Goal: Information Seeking & Learning: Learn about a topic

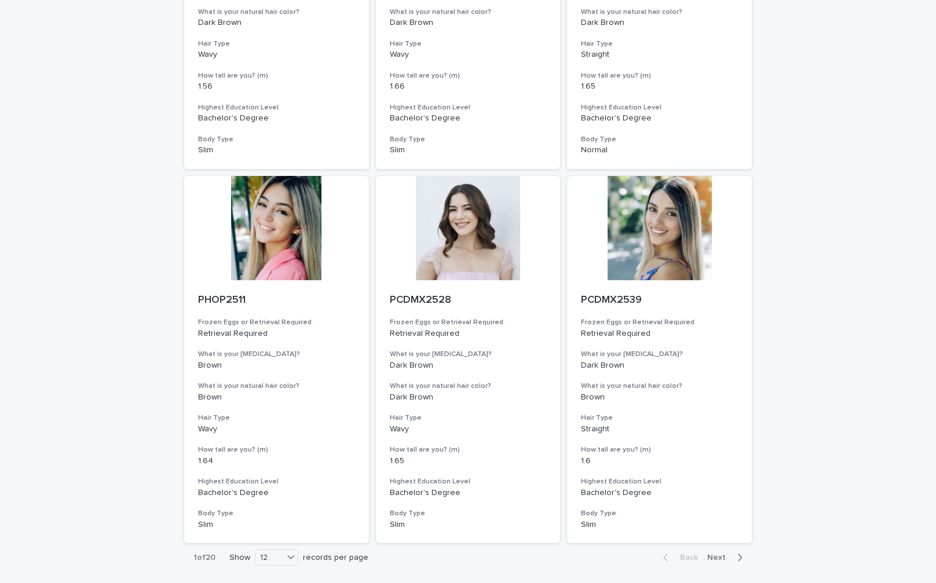
scroll to position [1101, 0]
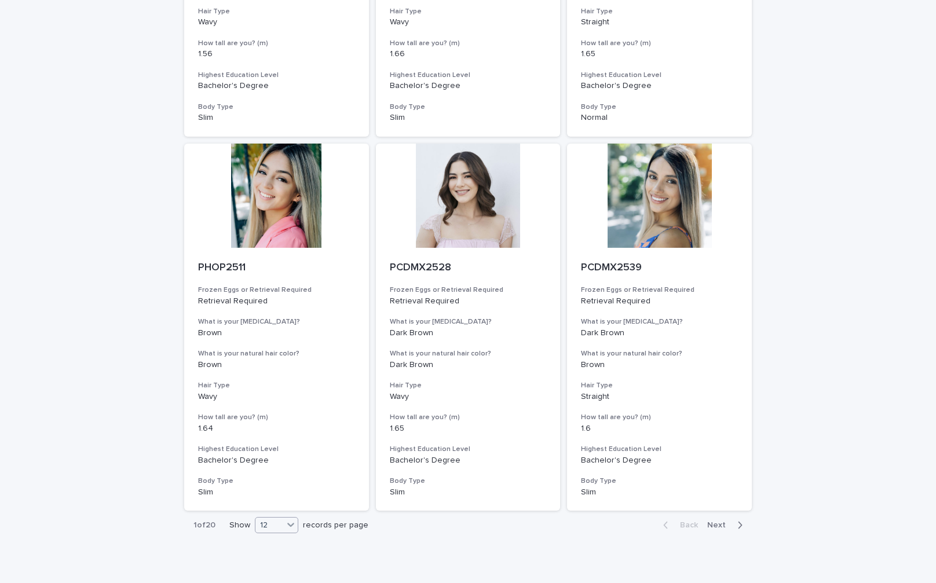
click at [288, 529] on icon at bounding box center [291, 525] width 12 height 12
click at [271, 567] on div "36" at bounding box center [274, 569] width 42 height 14
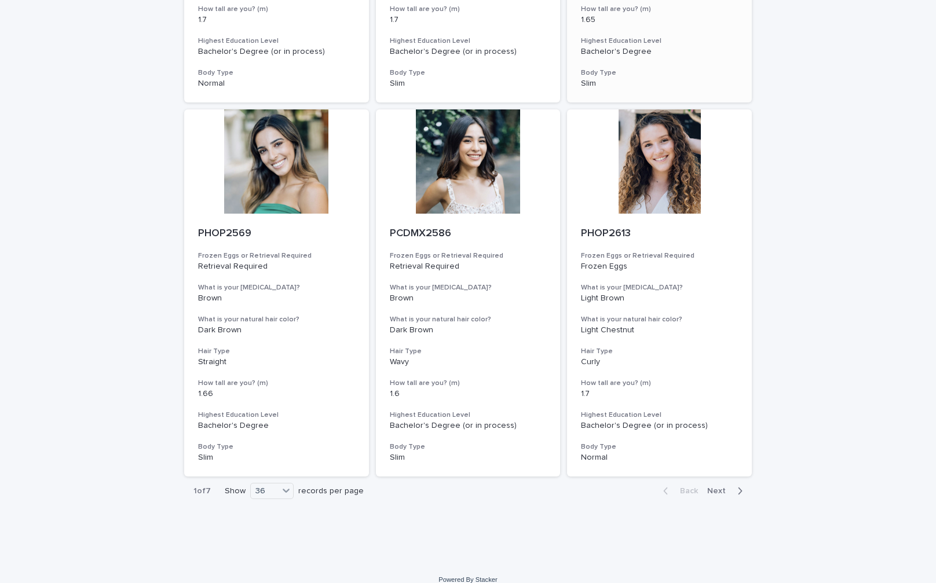
scroll to position [4145, 0]
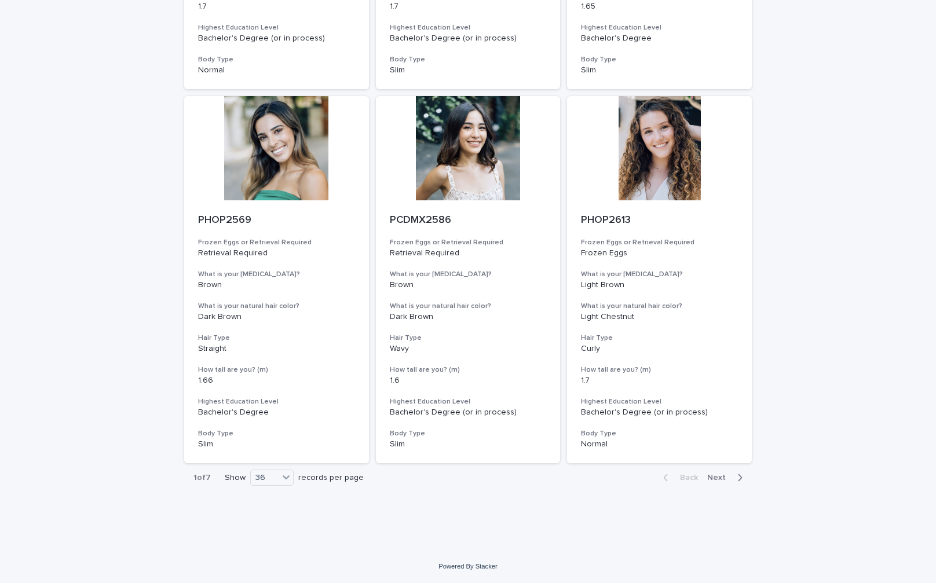
click at [733, 476] on div "button" at bounding box center [738, 478] width 10 height 10
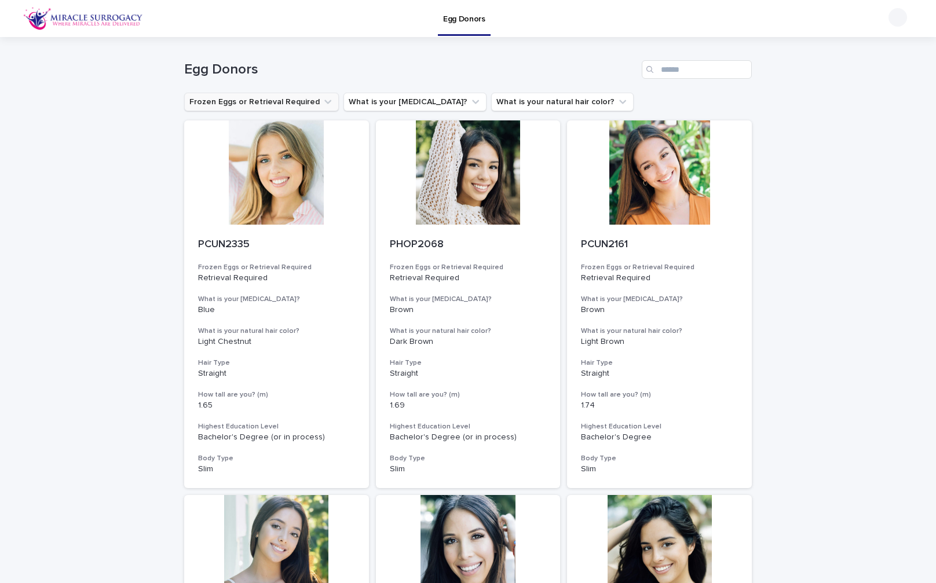
click at [322, 102] on icon "Frozen Eggs or Retrieval Required" at bounding box center [328, 102] width 12 height 12
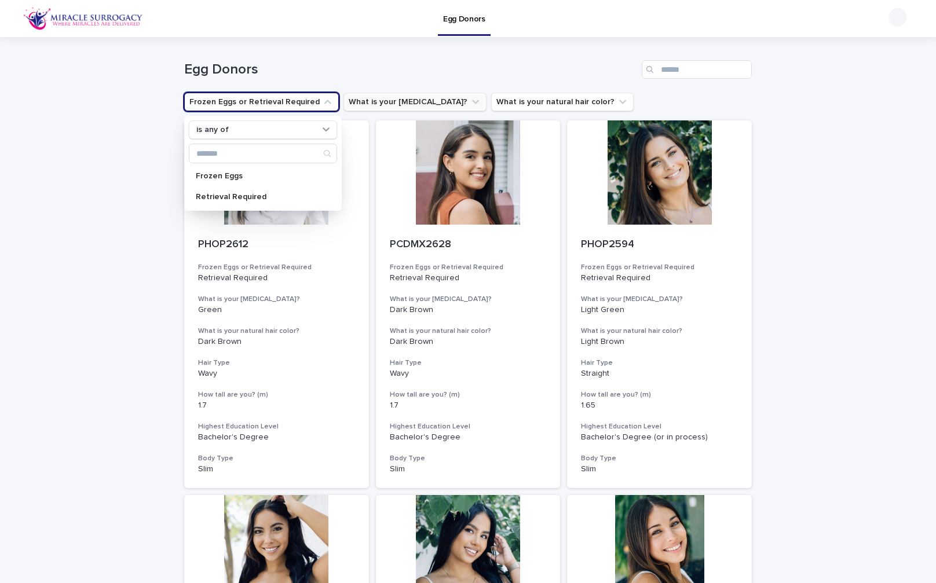
click at [415, 100] on button "What is your [MEDICAL_DATA]?" at bounding box center [414, 102] width 143 height 19
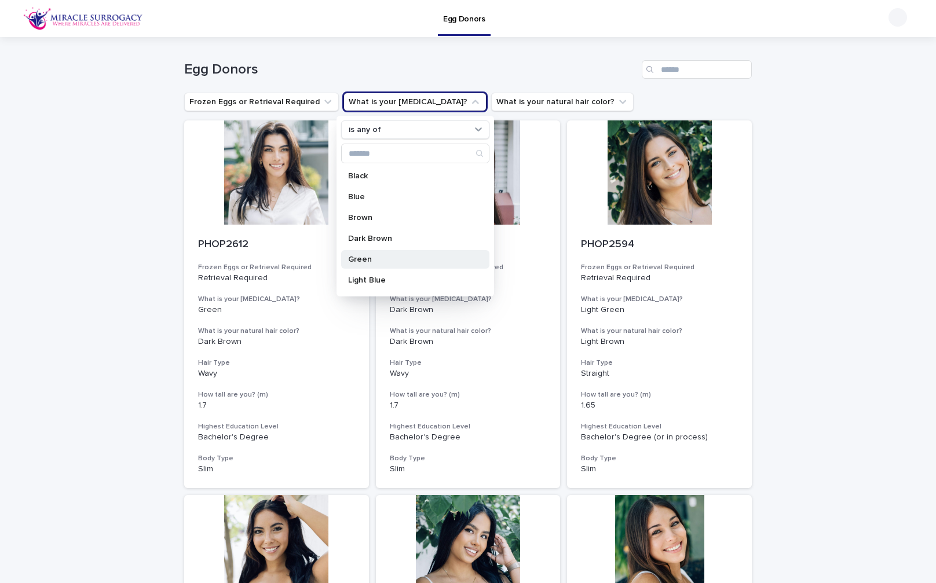
click at [373, 262] on p "Green" at bounding box center [409, 259] width 123 height 8
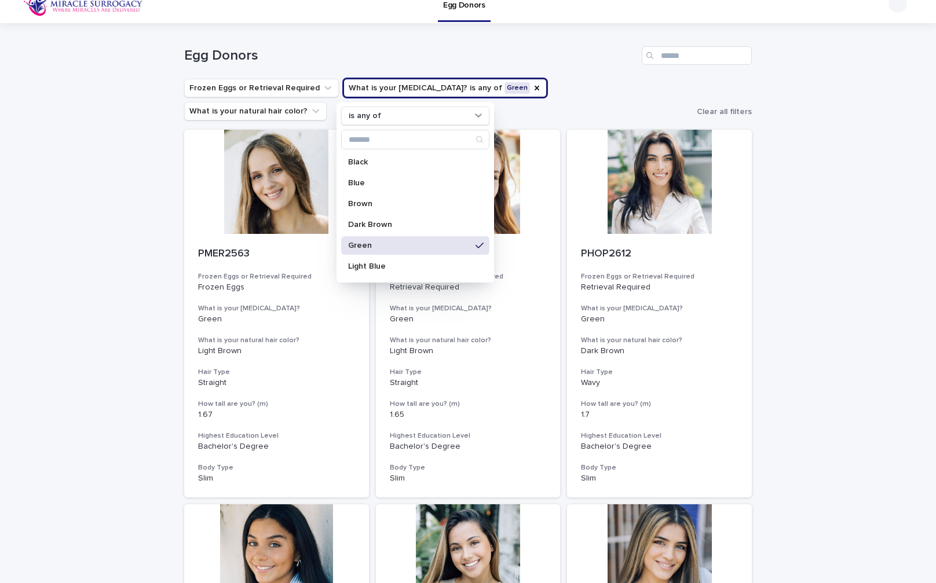
scroll to position [16, 0]
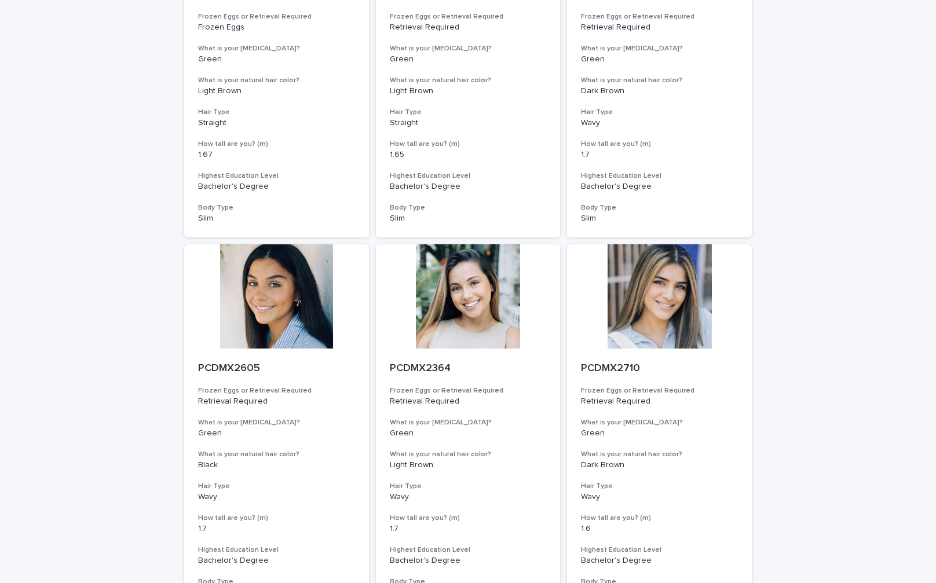
scroll to position [0, 0]
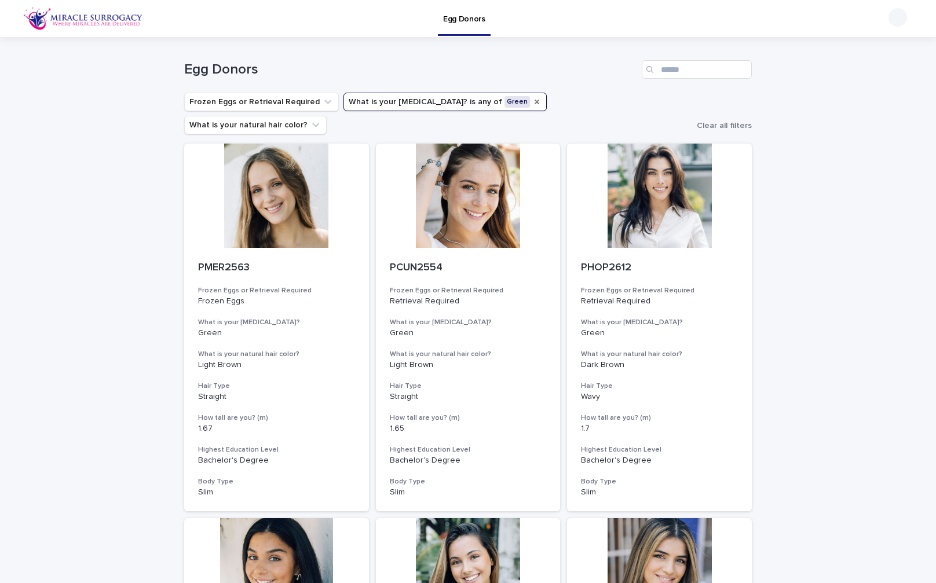
click at [535, 104] on icon "What is your eye color?" at bounding box center [537, 102] width 5 height 5
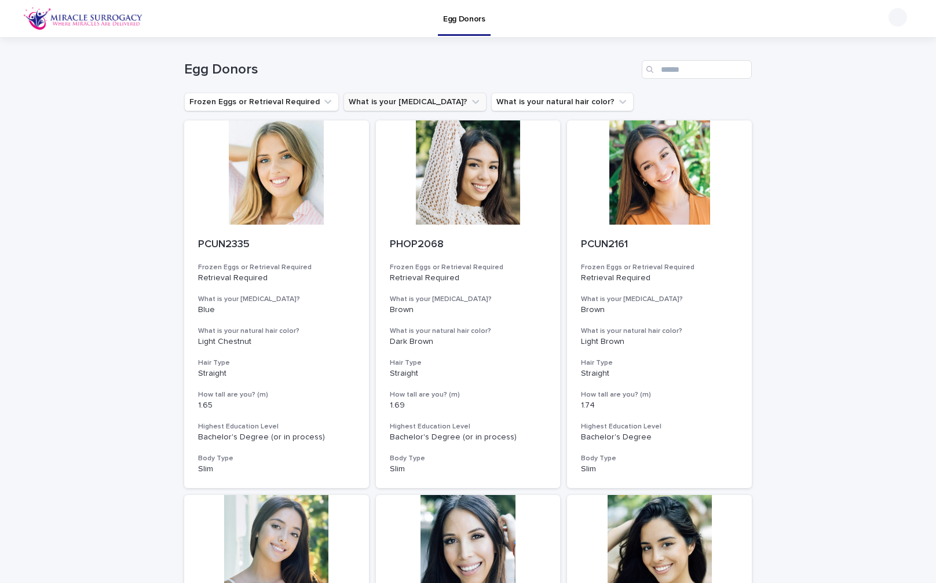
click at [422, 103] on button "What is your [MEDICAL_DATA]?" at bounding box center [414, 102] width 143 height 19
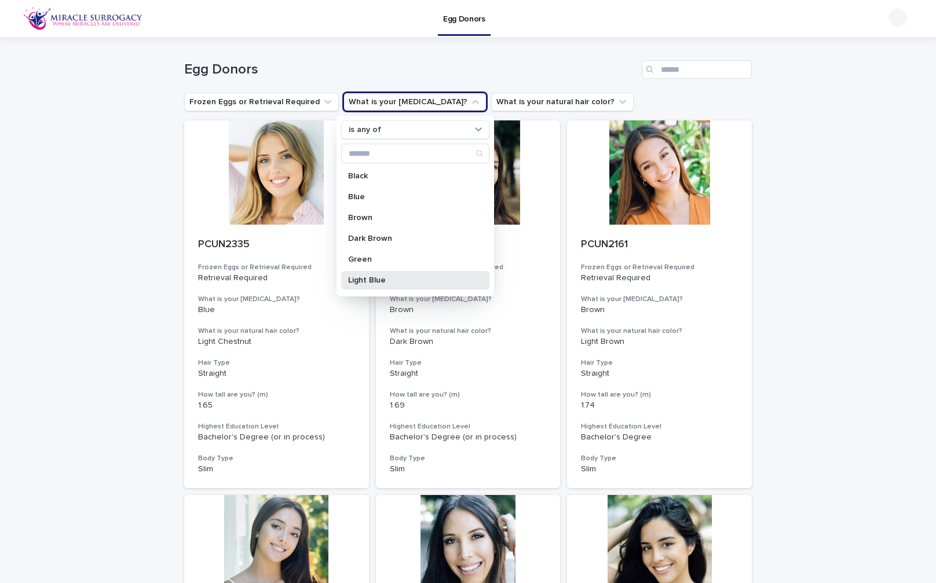
click at [363, 280] on p "Light Blue" at bounding box center [409, 280] width 123 height 8
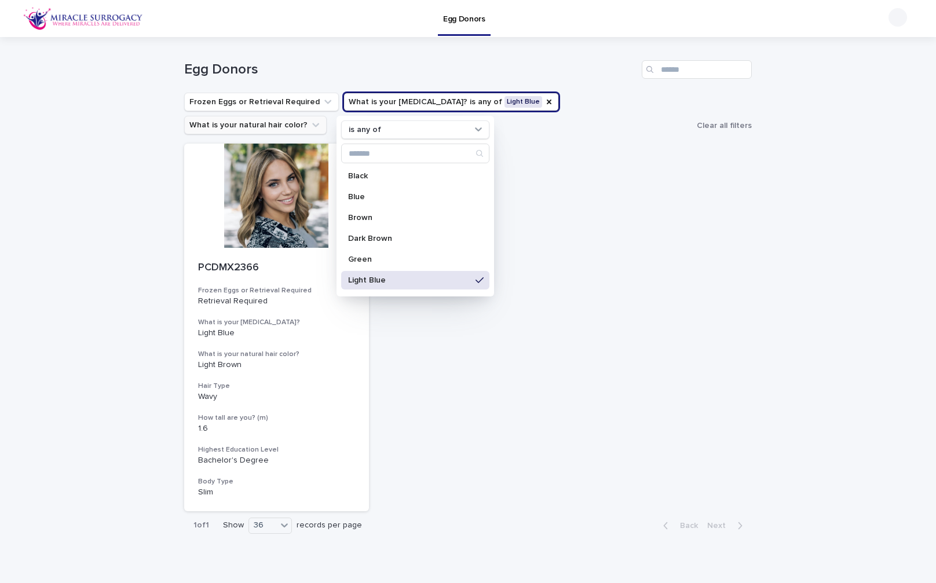
click at [544, 103] on icon "What is your eye color?" at bounding box center [548, 101] width 9 height 9
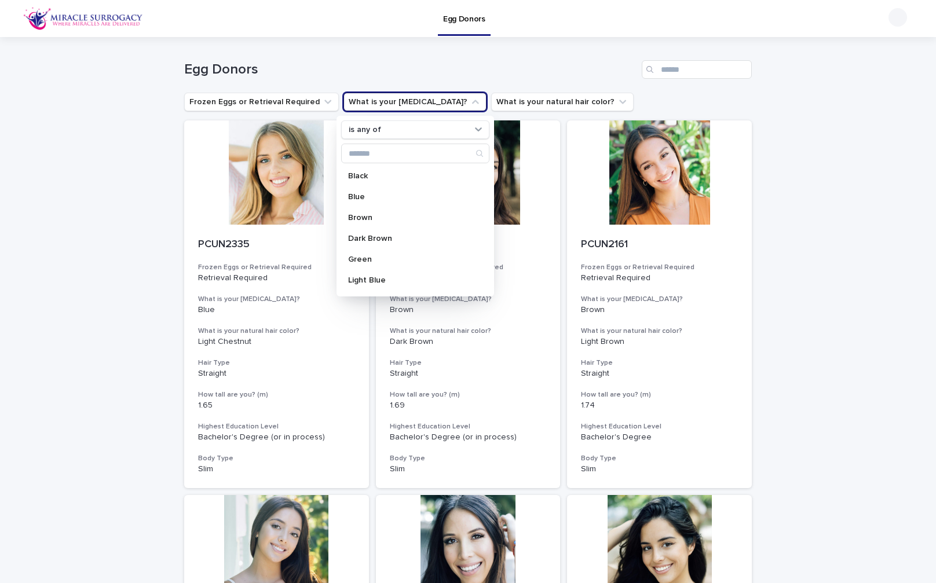
click at [559, 71] on h1 "Egg Donors" at bounding box center [410, 69] width 453 height 17
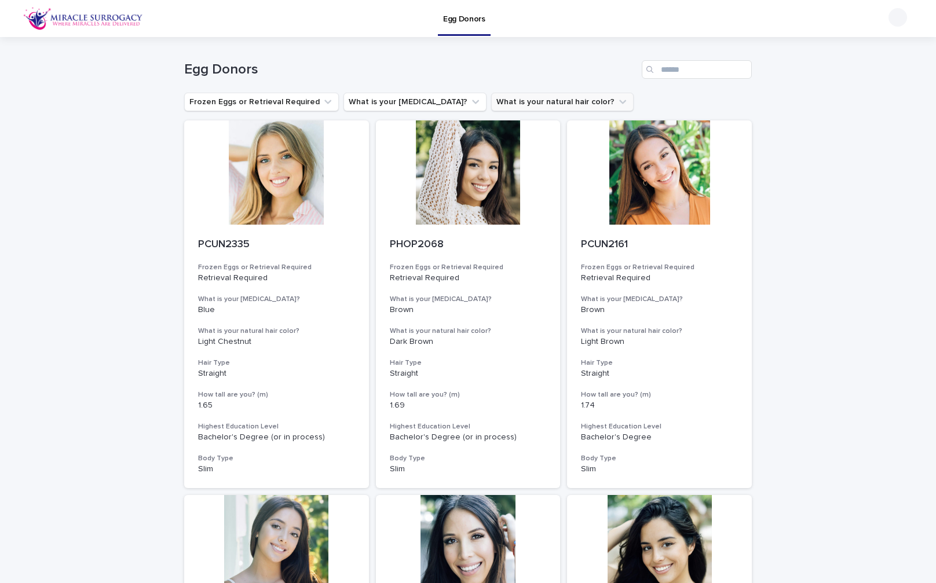
click at [617, 103] on icon "What is your natural hair color?" at bounding box center [623, 102] width 12 height 12
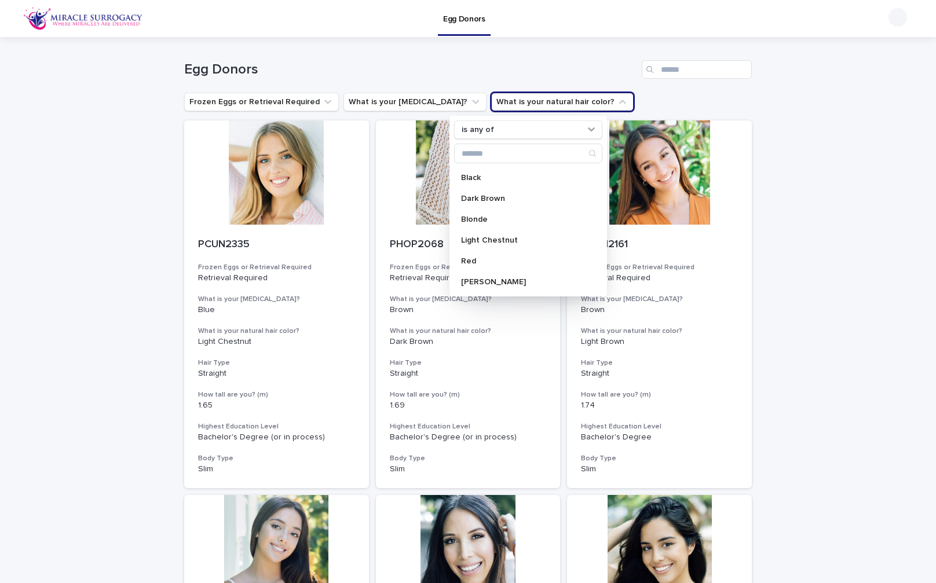
scroll to position [30, 0]
click at [483, 226] on p "Blonde" at bounding box center [522, 229] width 123 height 8
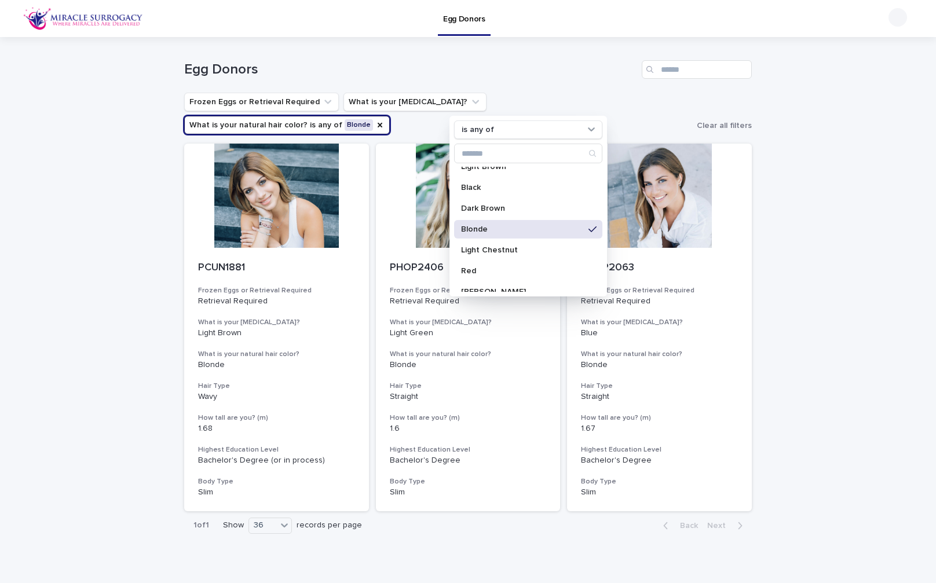
click at [761, 269] on div "Loading... Saving… Loading... Saving… Egg Donors Frozen Eggs or Retrieval Requi…" at bounding box center [468, 317] width 936 height 561
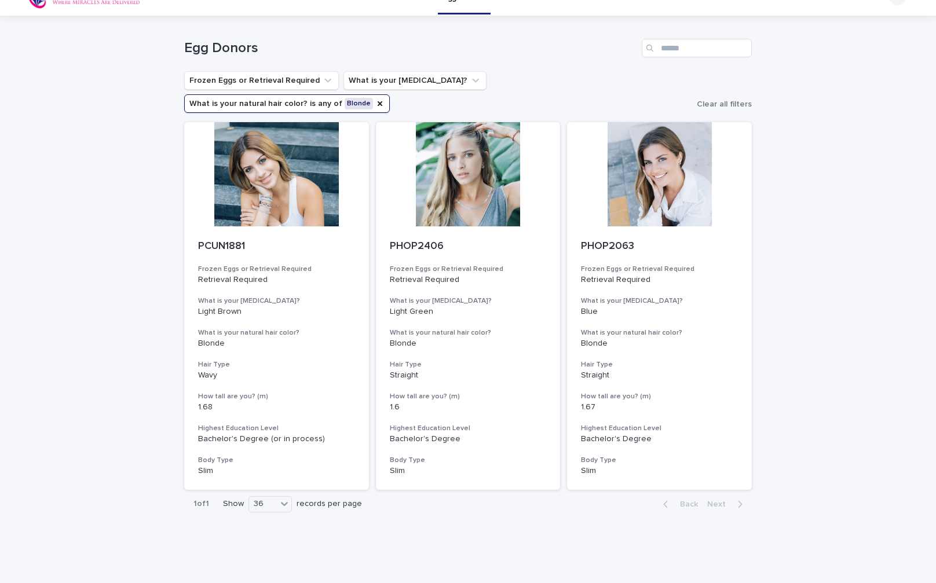
scroll to position [24, 0]
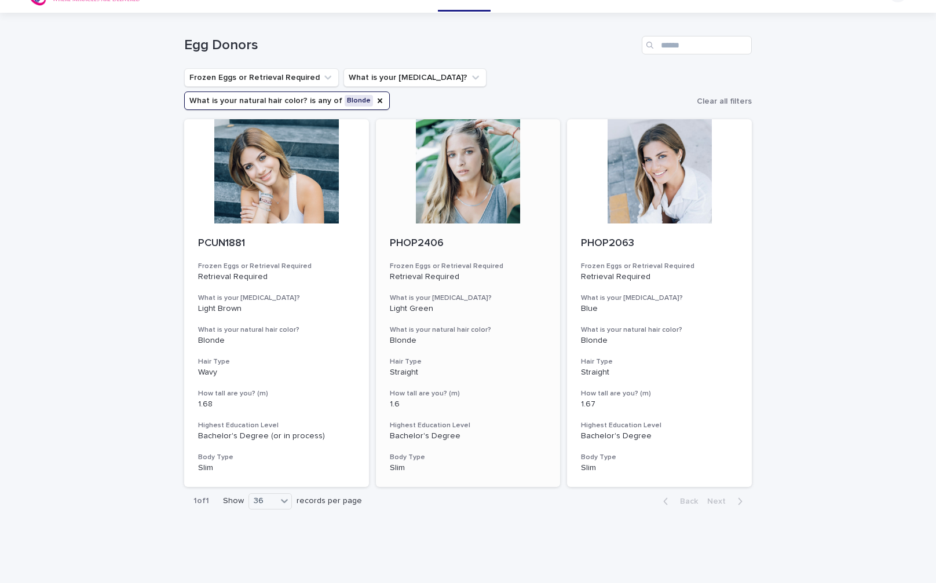
click at [445, 157] on div at bounding box center [468, 171] width 185 height 104
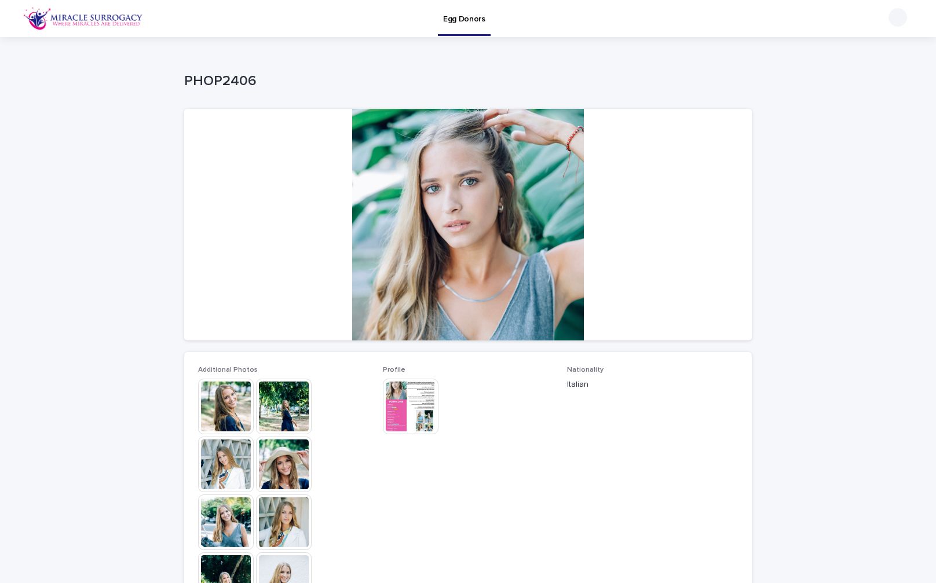
click at [225, 405] on img at bounding box center [226, 407] width 56 height 56
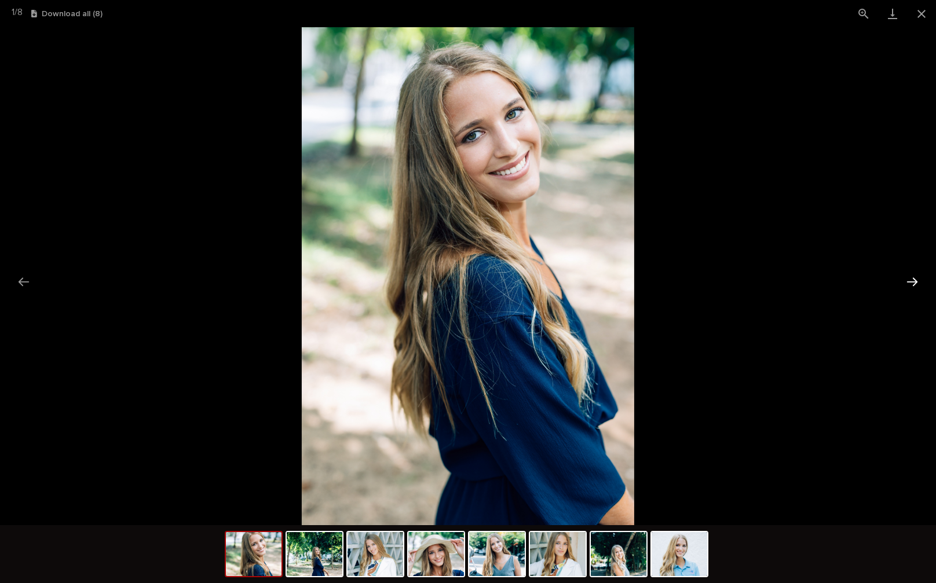
click at [907, 280] on button "Next slide" at bounding box center [912, 282] width 24 height 23
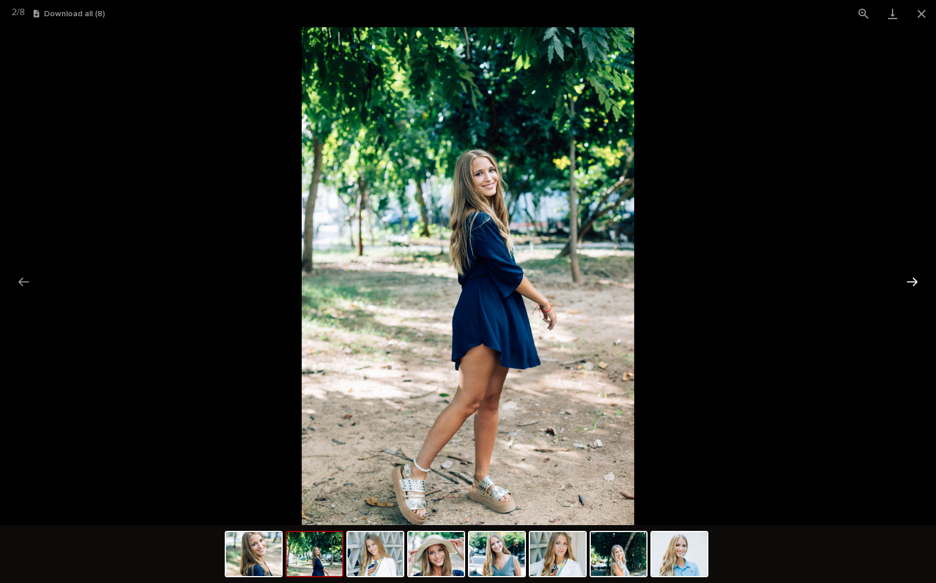
click at [907, 280] on button "Next slide" at bounding box center [912, 282] width 24 height 23
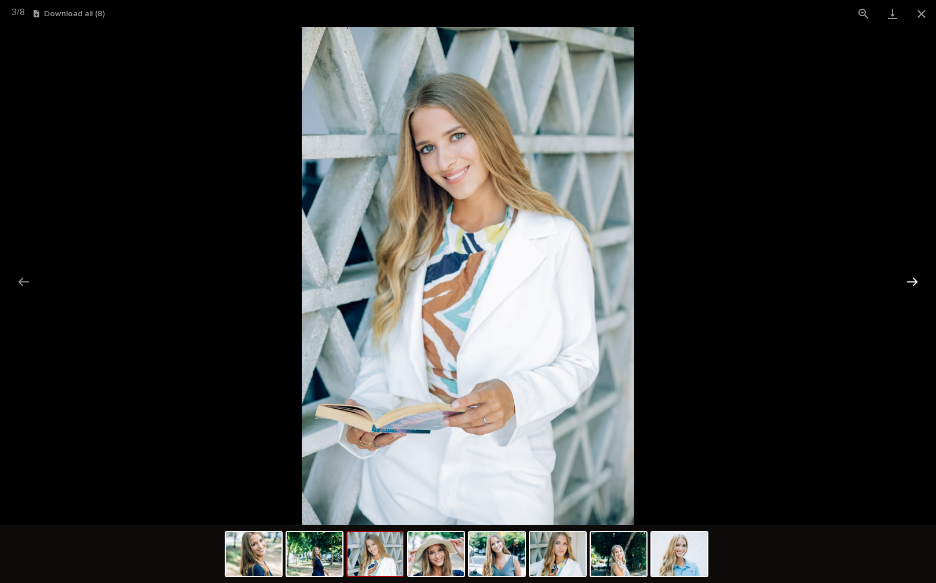
click at [907, 280] on button "Next slide" at bounding box center [912, 282] width 24 height 23
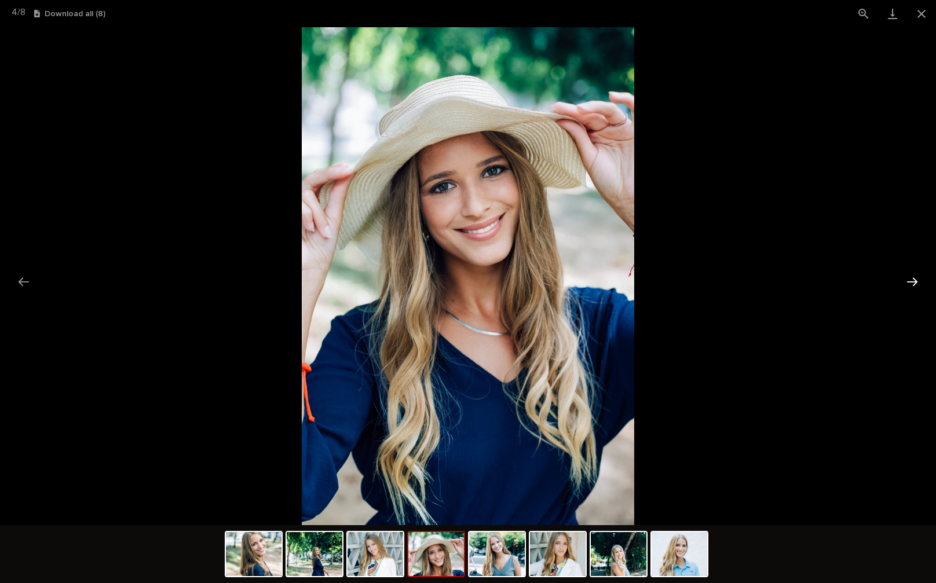
click at [907, 280] on button "Next slide" at bounding box center [912, 282] width 24 height 23
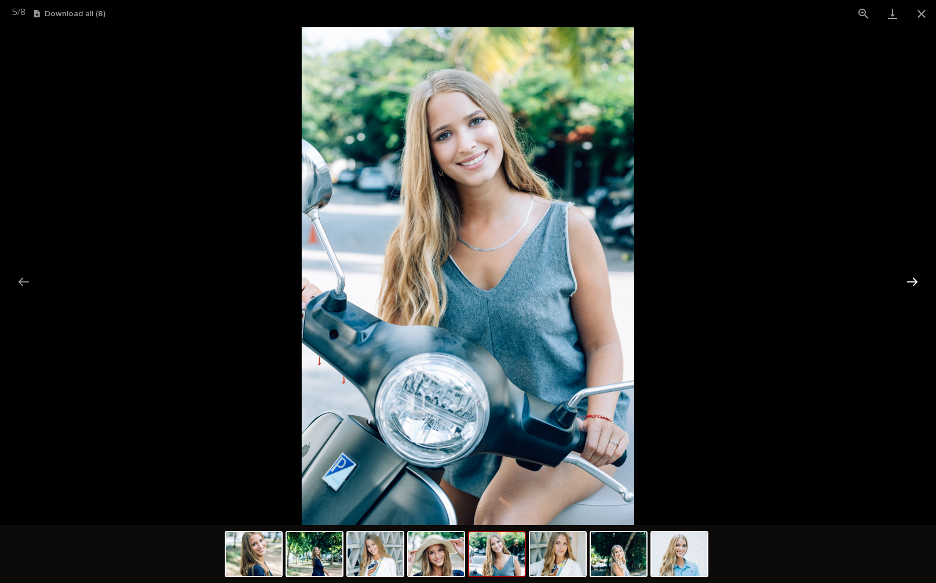
click at [907, 280] on button "Next slide" at bounding box center [912, 282] width 24 height 23
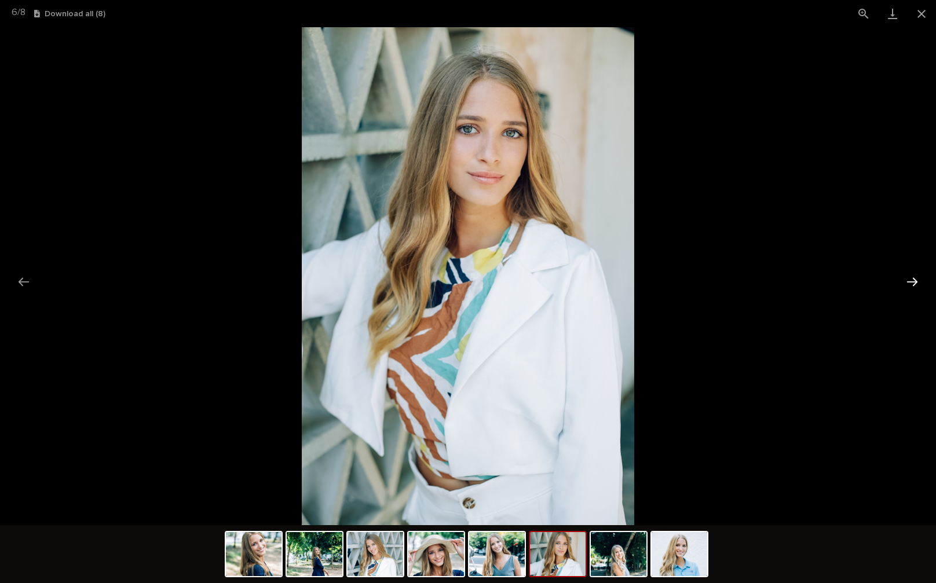
click at [907, 280] on button "Next slide" at bounding box center [912, 282] width 24 height 23
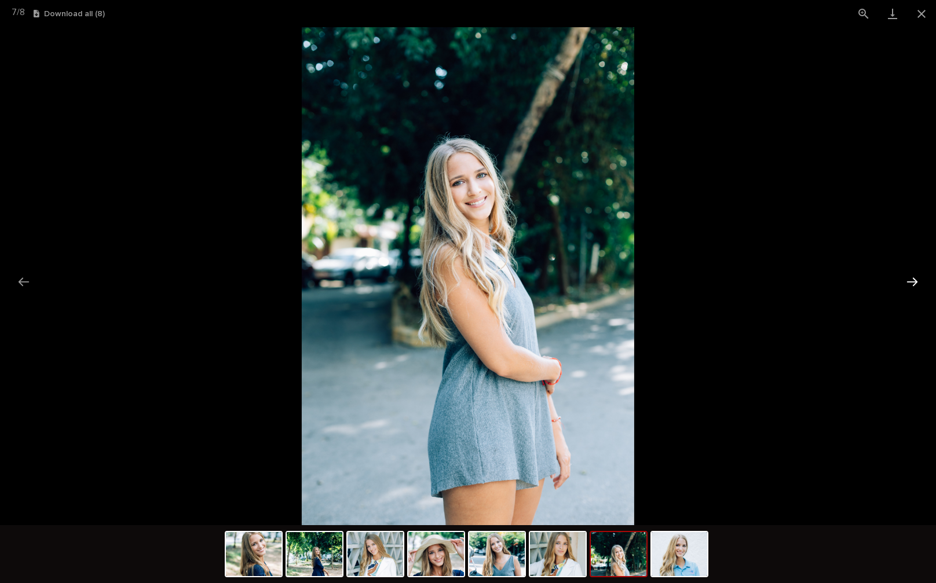
click at [907, 280] on button "Next slide" at bounding box center [912, 282] width 24 height 23
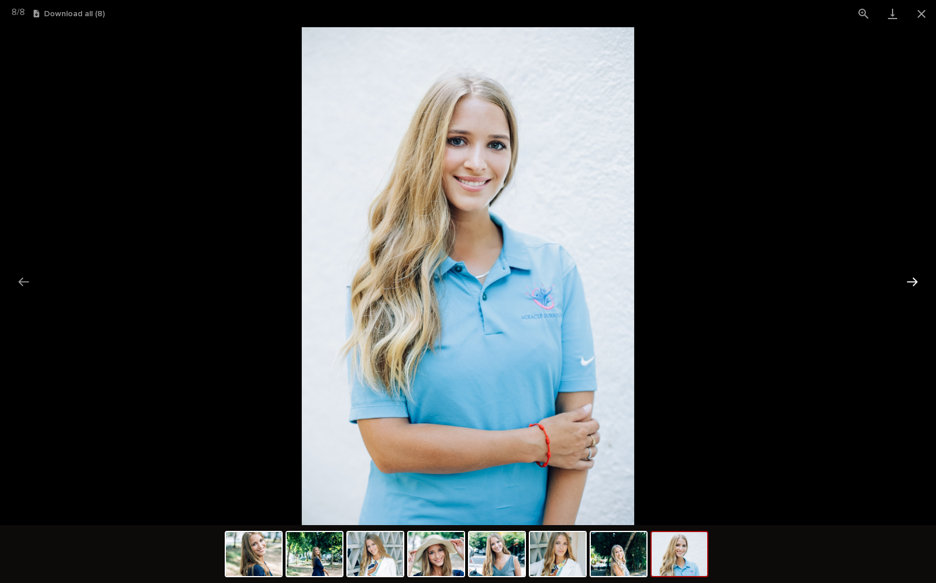
click at [907, 280] on button "Next slide" at bounding box center [912, 282] width 24 height 23
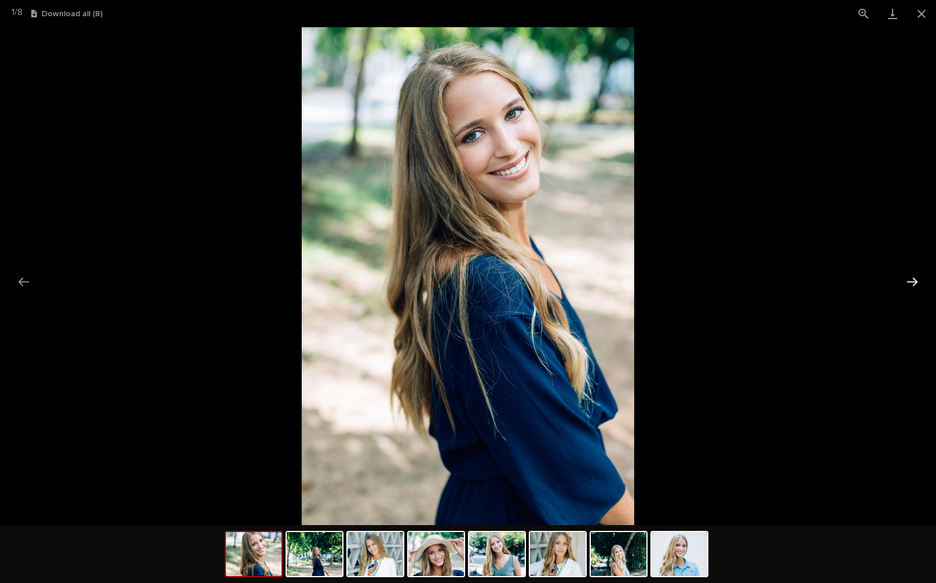
click at [907, 280] on button "Next slide" at bounding box center [912, 282] width 24 height 23
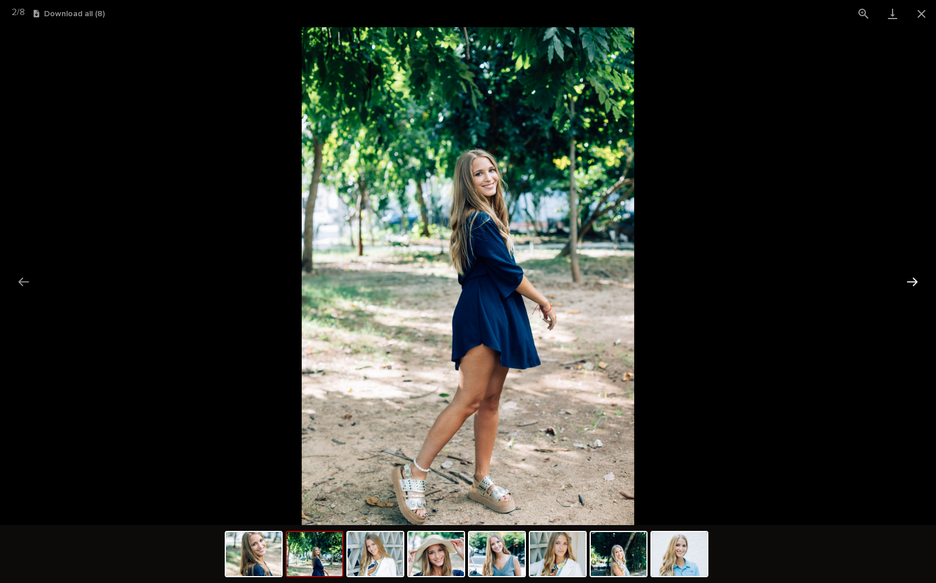
click at [905, 285] on button "Next slide" at bounding box center [912, 282] width 24 height 23
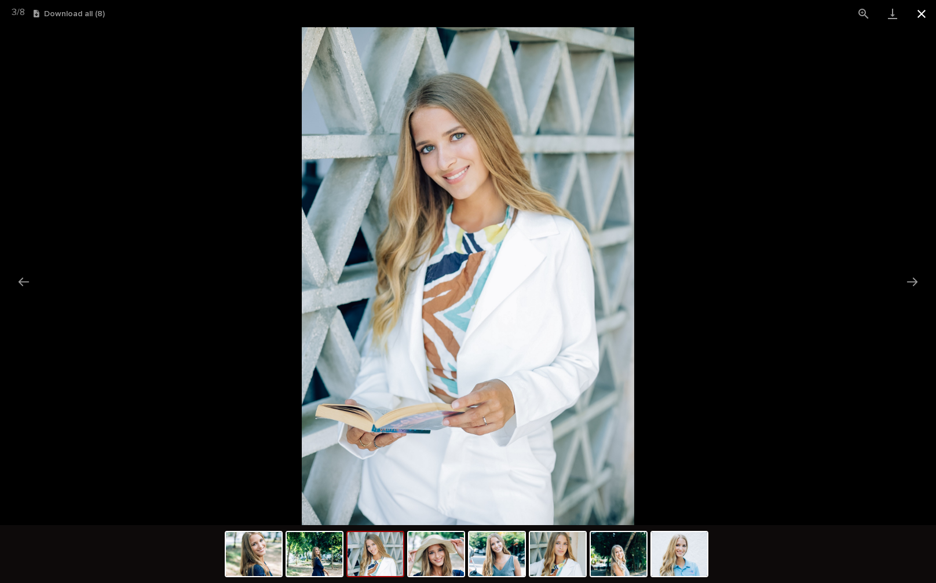
click at [921, 10] on button "Close gallery" at bounding box center [921, 13] width 29 height 27
